Goal: Task Accomplishment & Management: Manage account settings

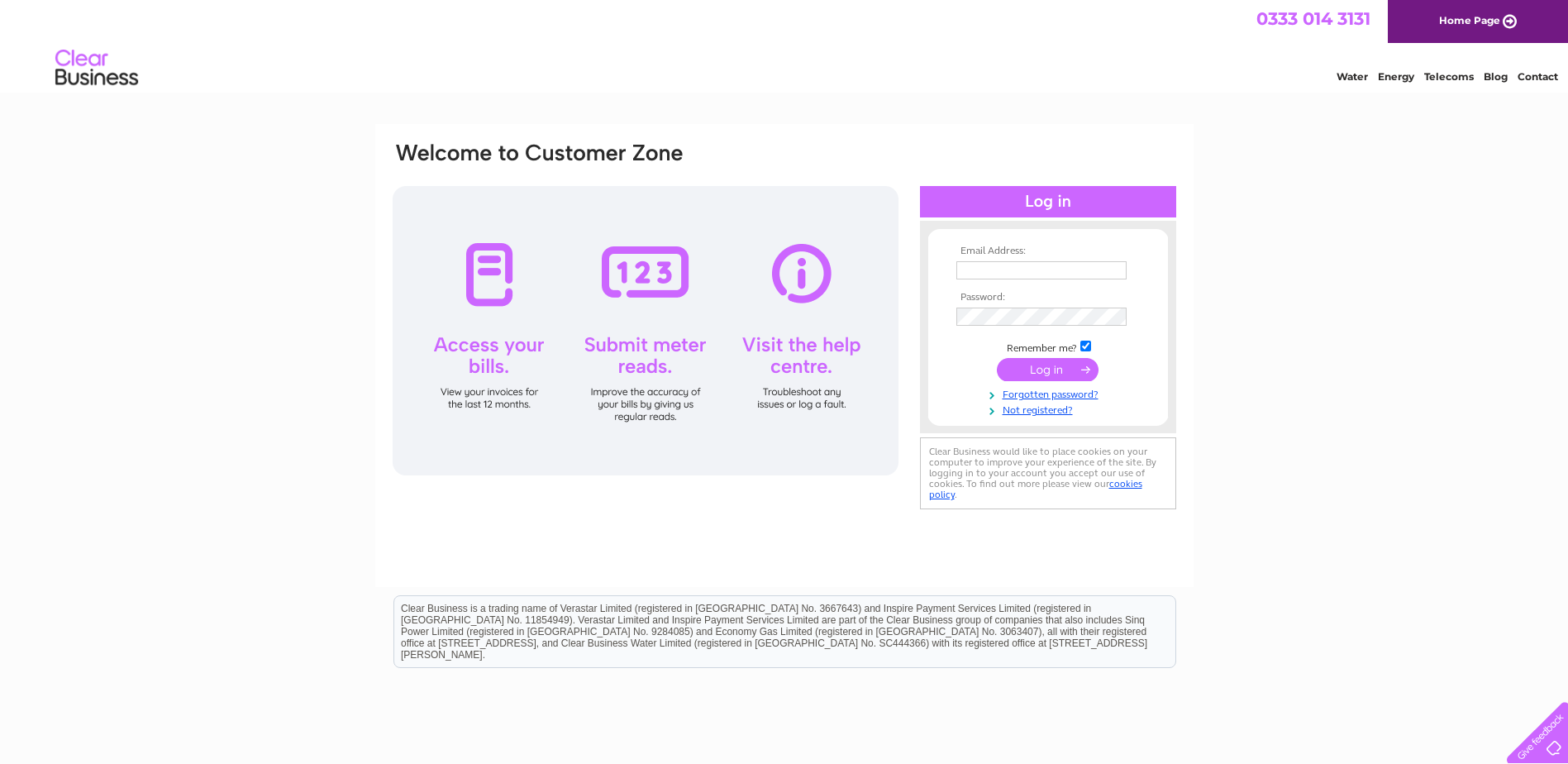
type input "miranda@holitas.co.uk"
click at [1053, 371] on input "submit" at bounding box center [1048, 369] width 102 height 23
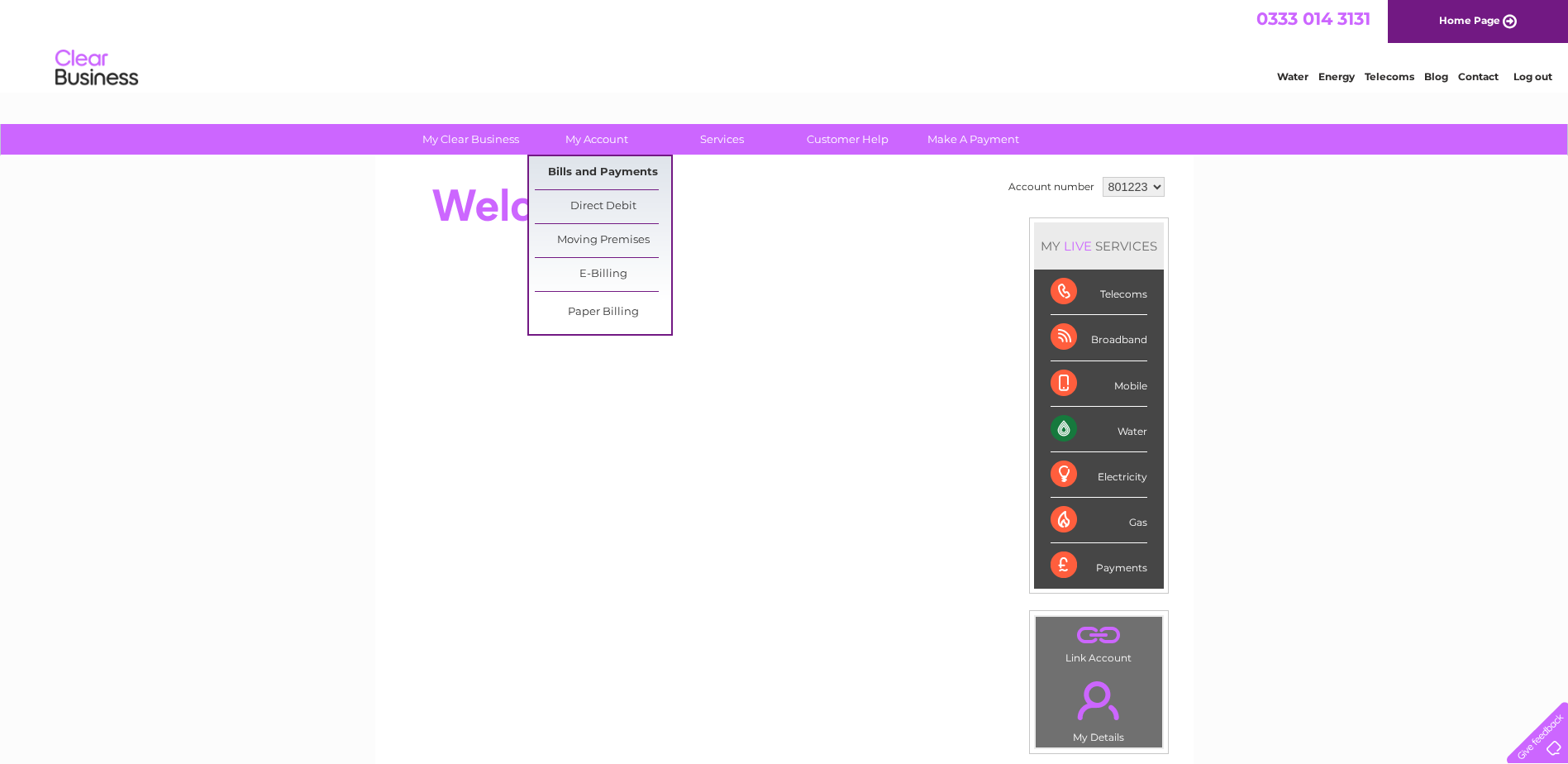
click at [594, 169] on link "Bills and Payments" at bounding box center [602, 173] width 136 height 33
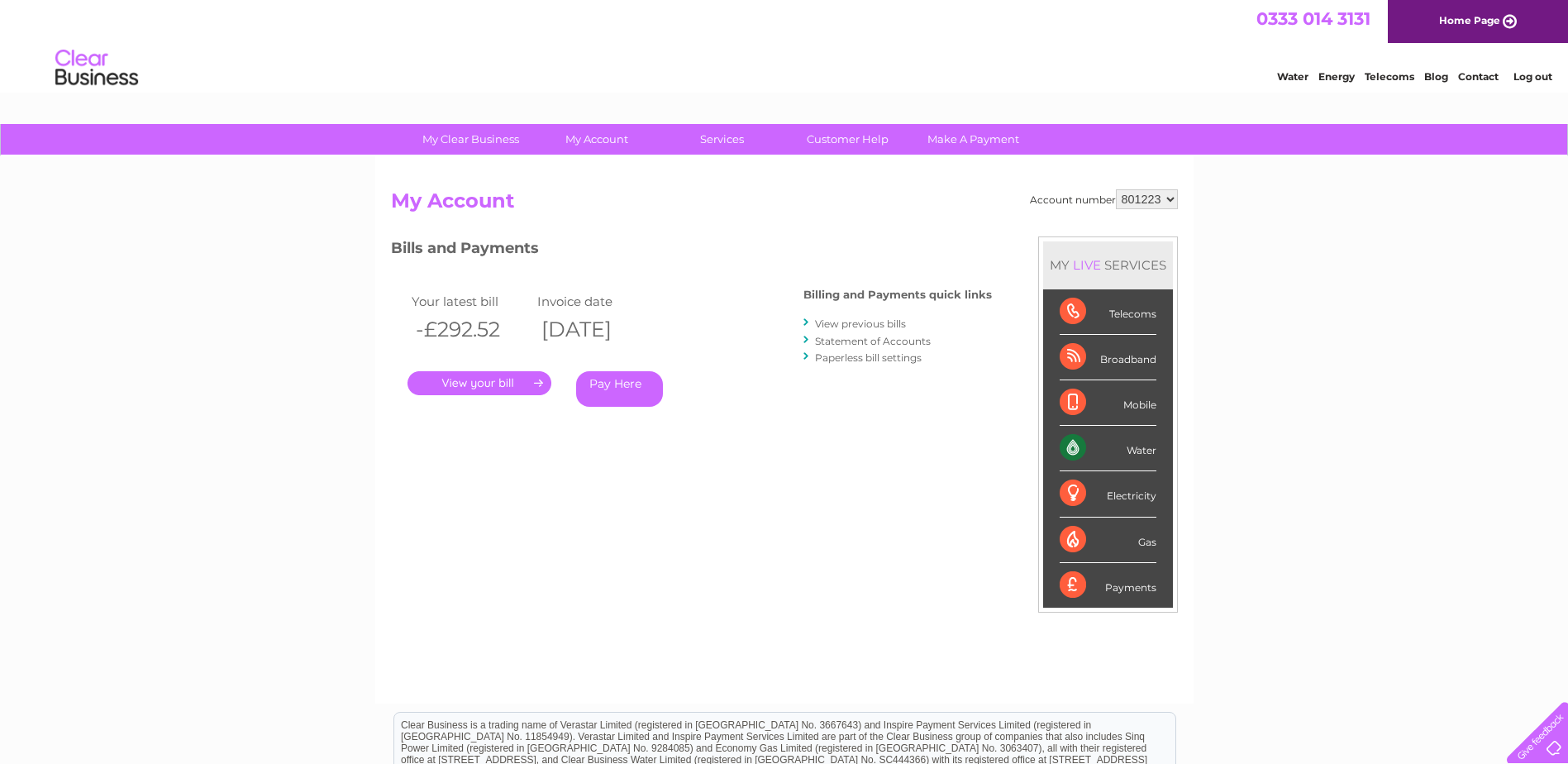
click at [507, 381] on link "." at bounding box center [479, 383] width 143 height 24
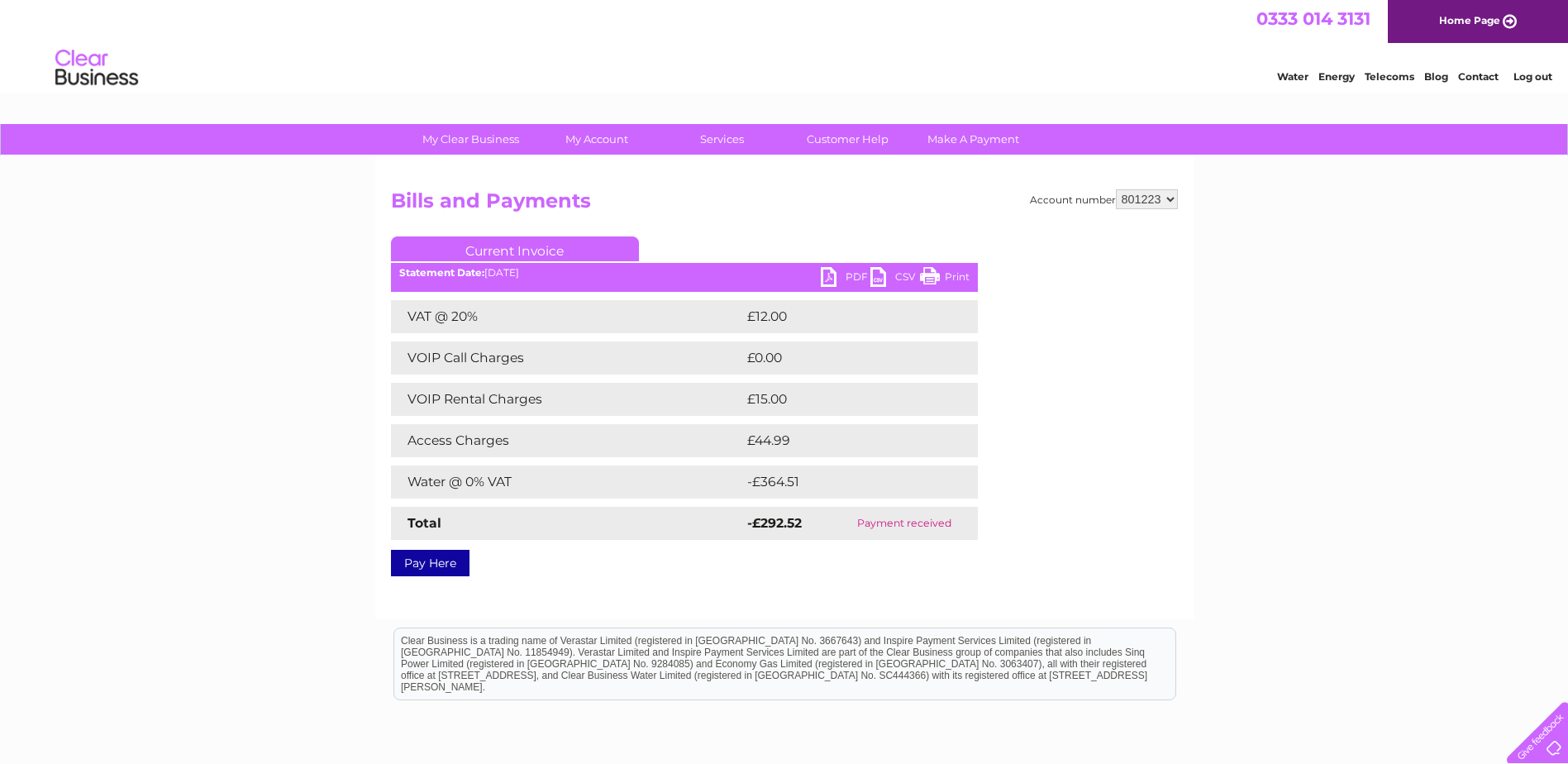
click at [832, 276] on link "PDF" at bounding box center [846, 279] width 50 height 24
